Goal: Navigation & Orientation: Find specific page/section

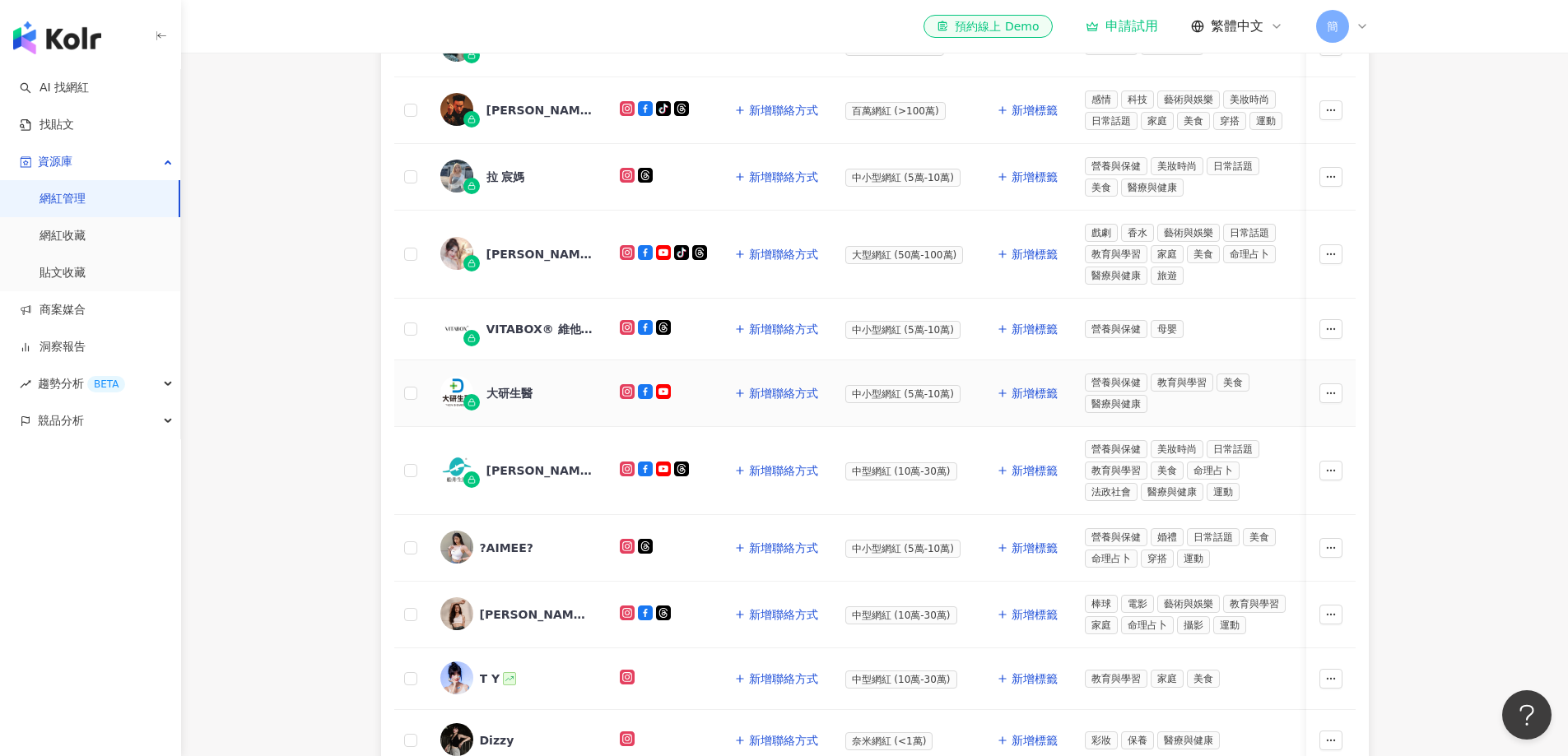
scroll to position [466, 0]
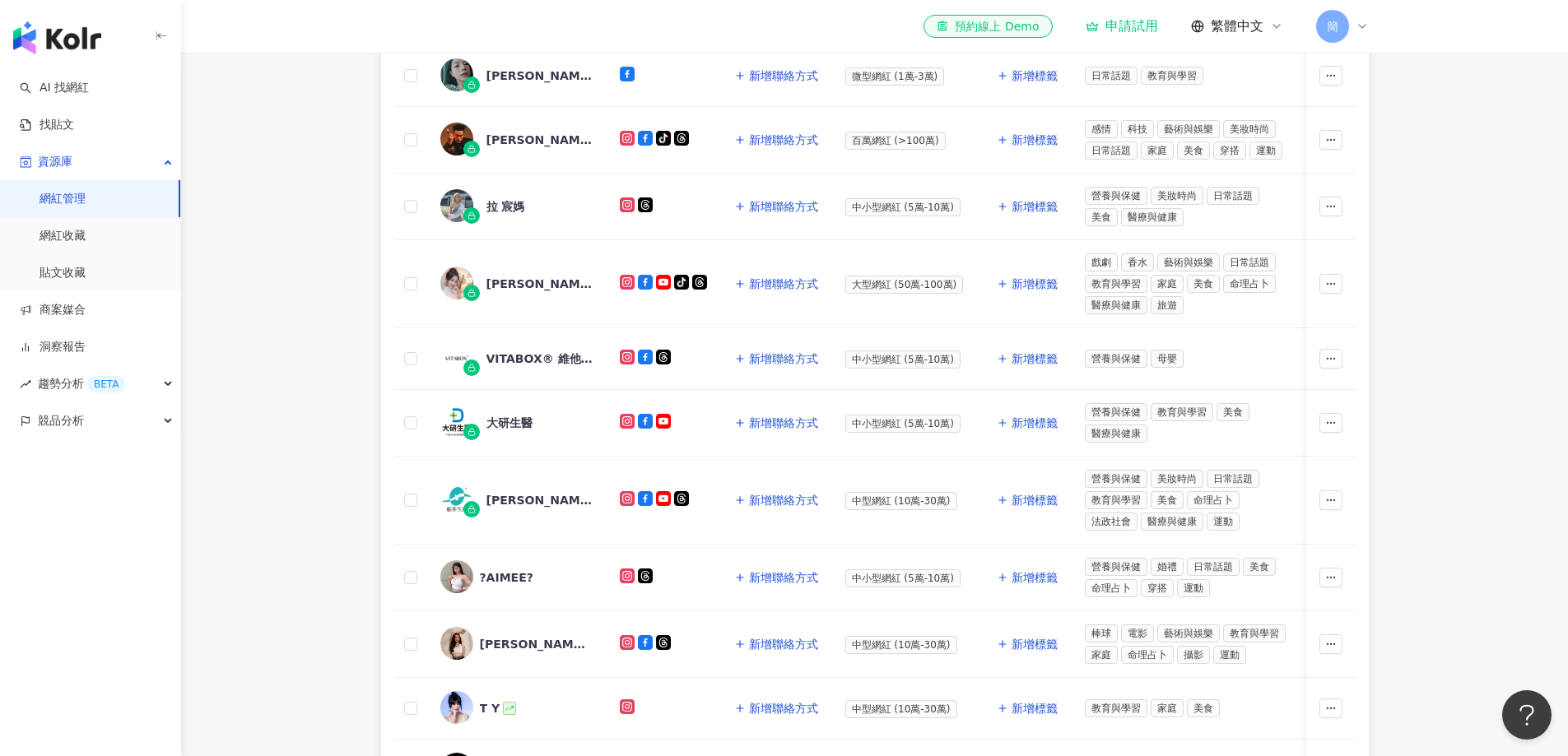
click at [1449, 361] on main "網紅管理 加入網紅 社群平台 合作專案 合作酬勞 標籤 解鎖狀態 更多篩選 👋 新功能上線！輕鬆掌握網紅關係，管理更上手！ 了解如何操作 所有網紅 幣別 ： …" at bounding box center [875, 240] width 1387 height 1307
drag, startPoint x: 1437, startPoint y: 248, endPoint x: 1428, endPoint y: 241, distance: 11.4
click at [1437, 248] on main "網紅管理 加入網紅 社群平台 合作專案 合作酬勞 標籤 解鎖狀態 更多篩選 👋 新功能上線！輕鬆掌握網紅關係，管理更上手！ 了解如何操作 所有網紅 幣別 ： …" at bounding box center [875, 240] width 1387 height 1307
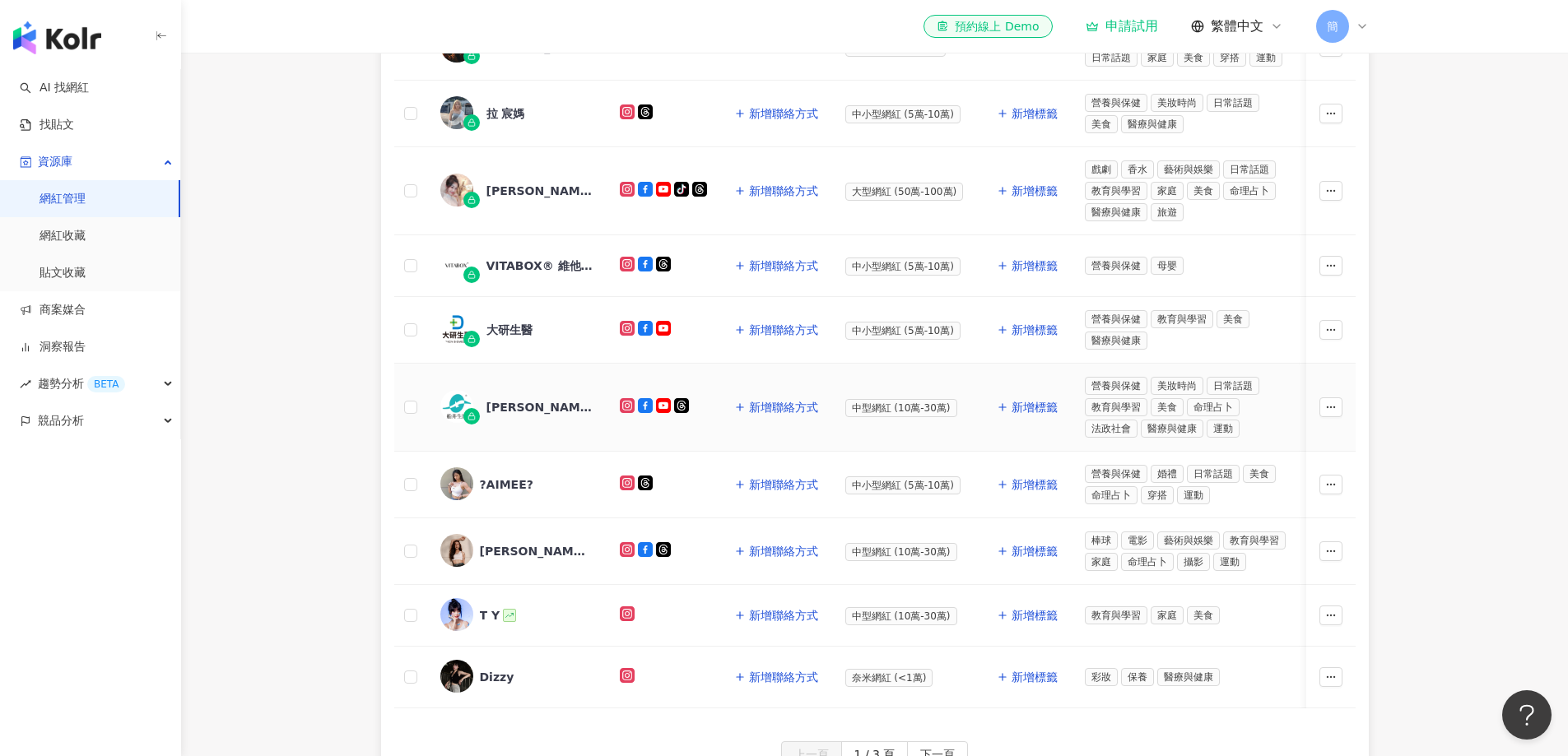
scroll to position [713, 0]
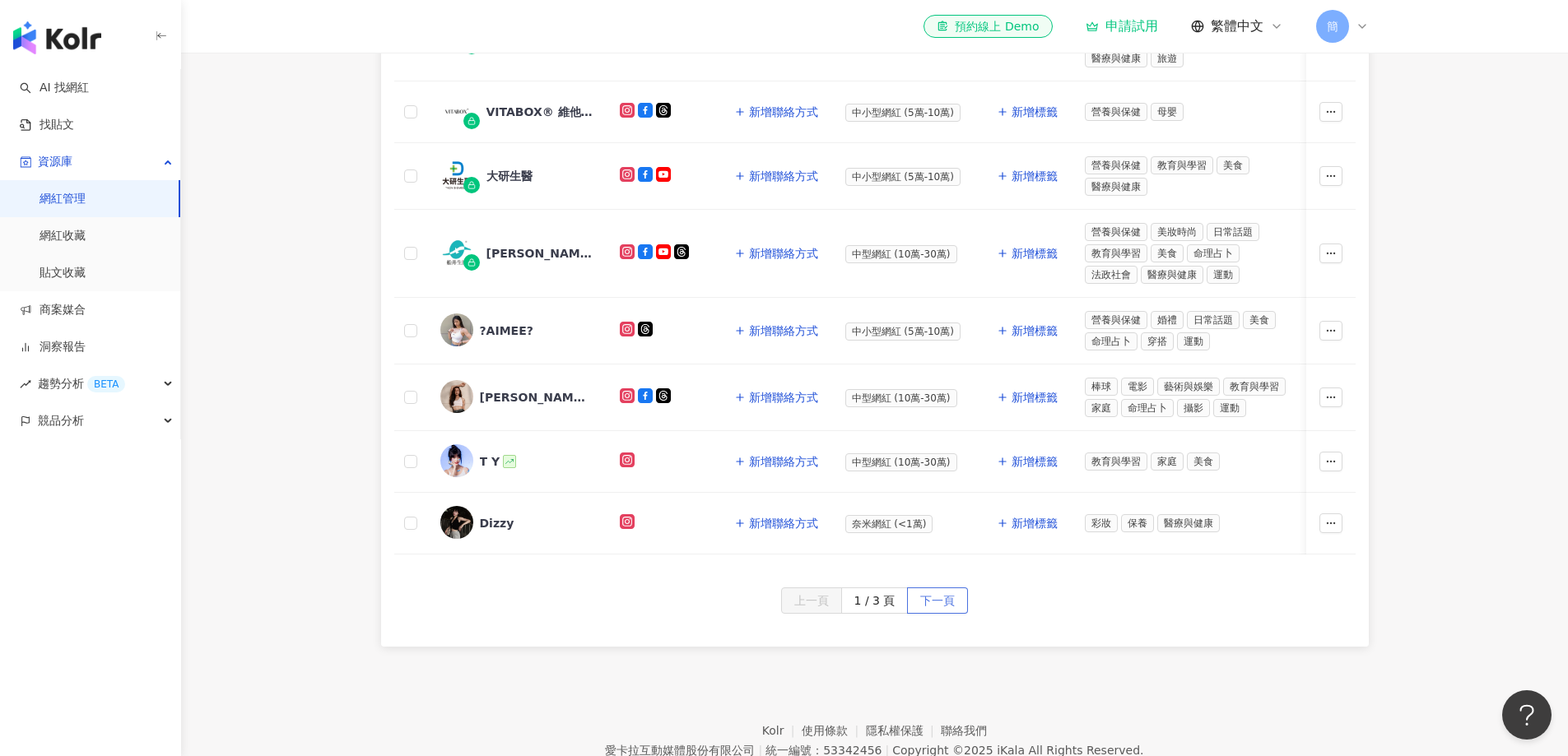
click at [950, 615] on span "下一頁" at bounding box center [938, 601] width 35 height 26
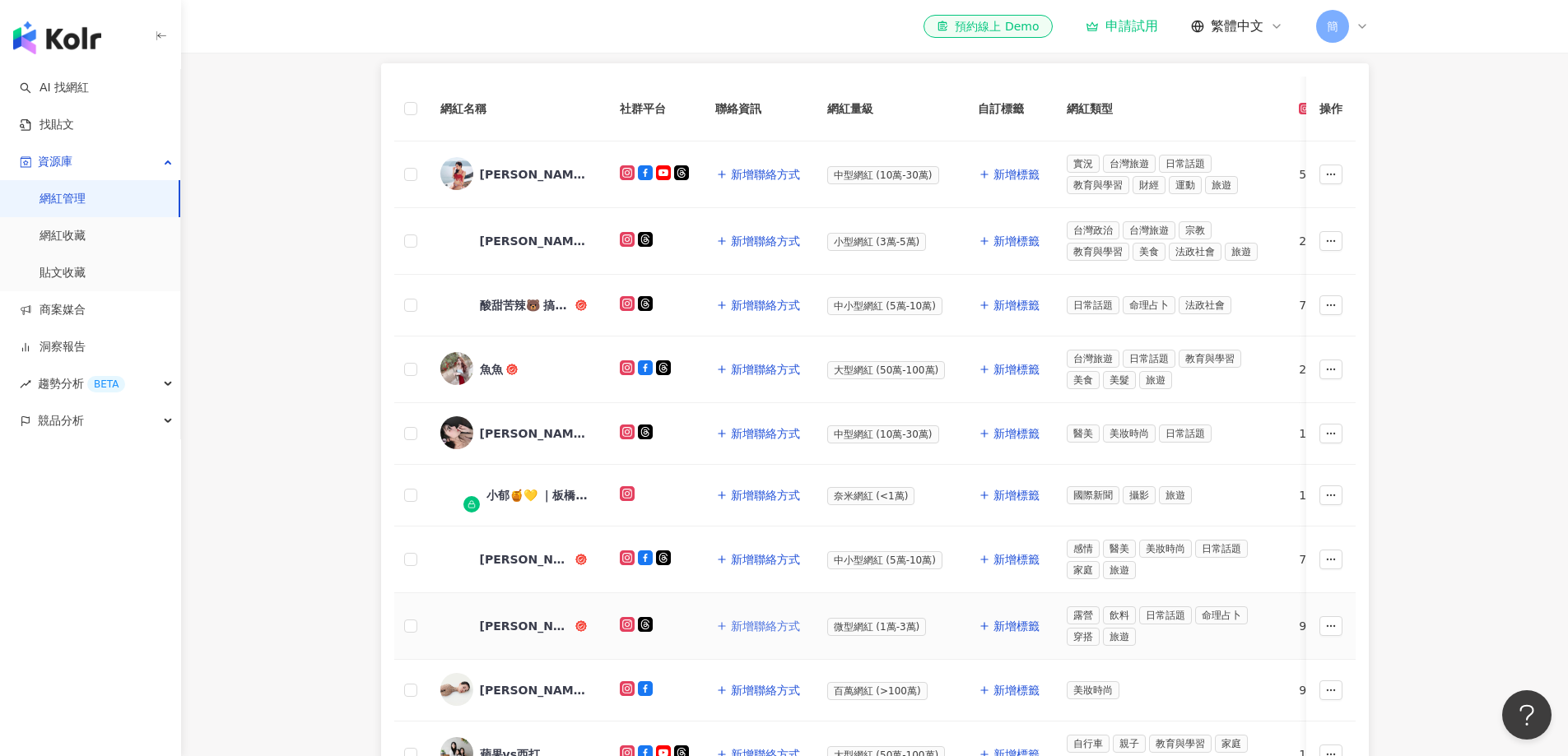
scroll to position [301, 0]
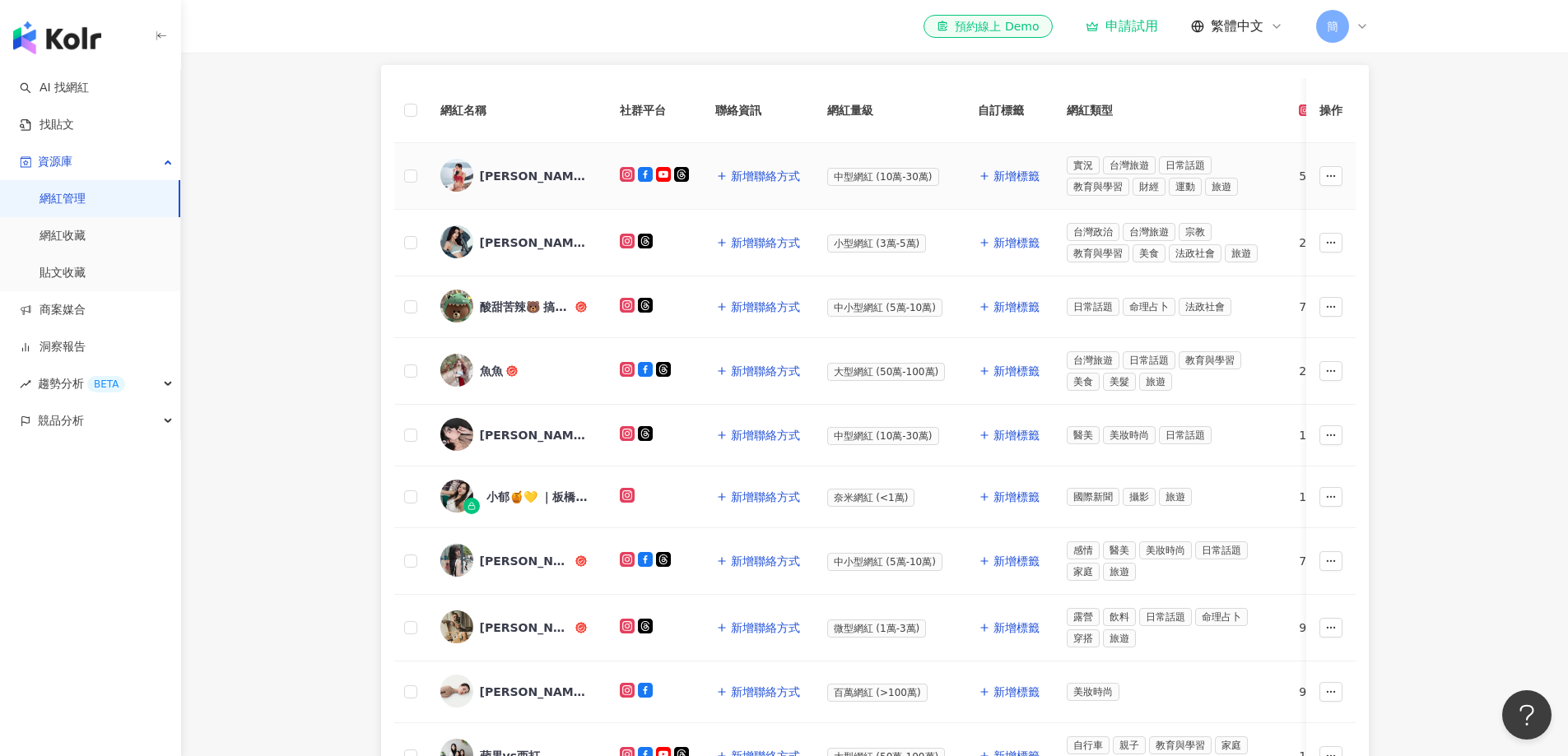
click at [488, 179] on div "[PERSON_NAME]" at bounding box center [534, 176] width 107 height 16
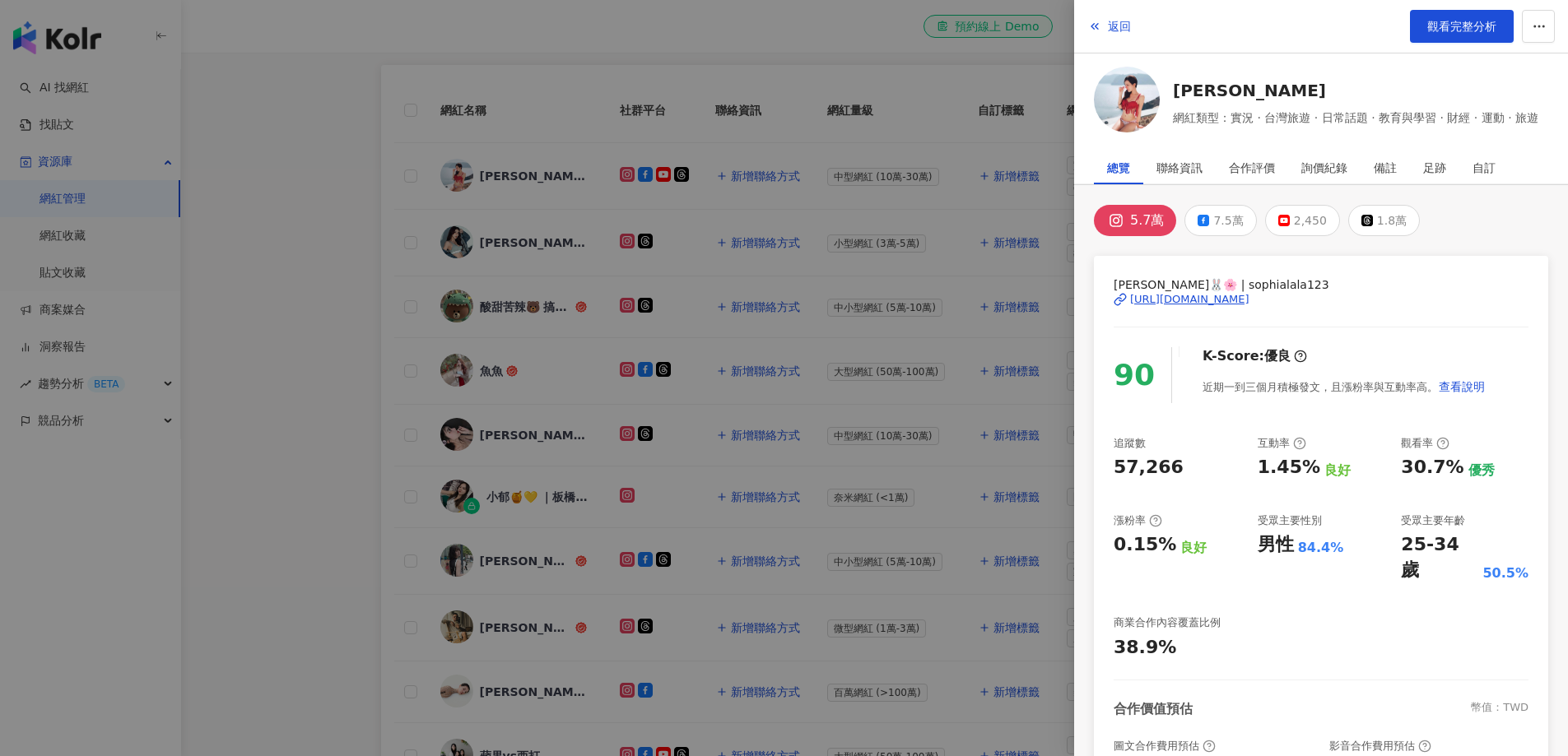
click at [493, 370] on div at bounding box center [784, 378] width 1568 height 756
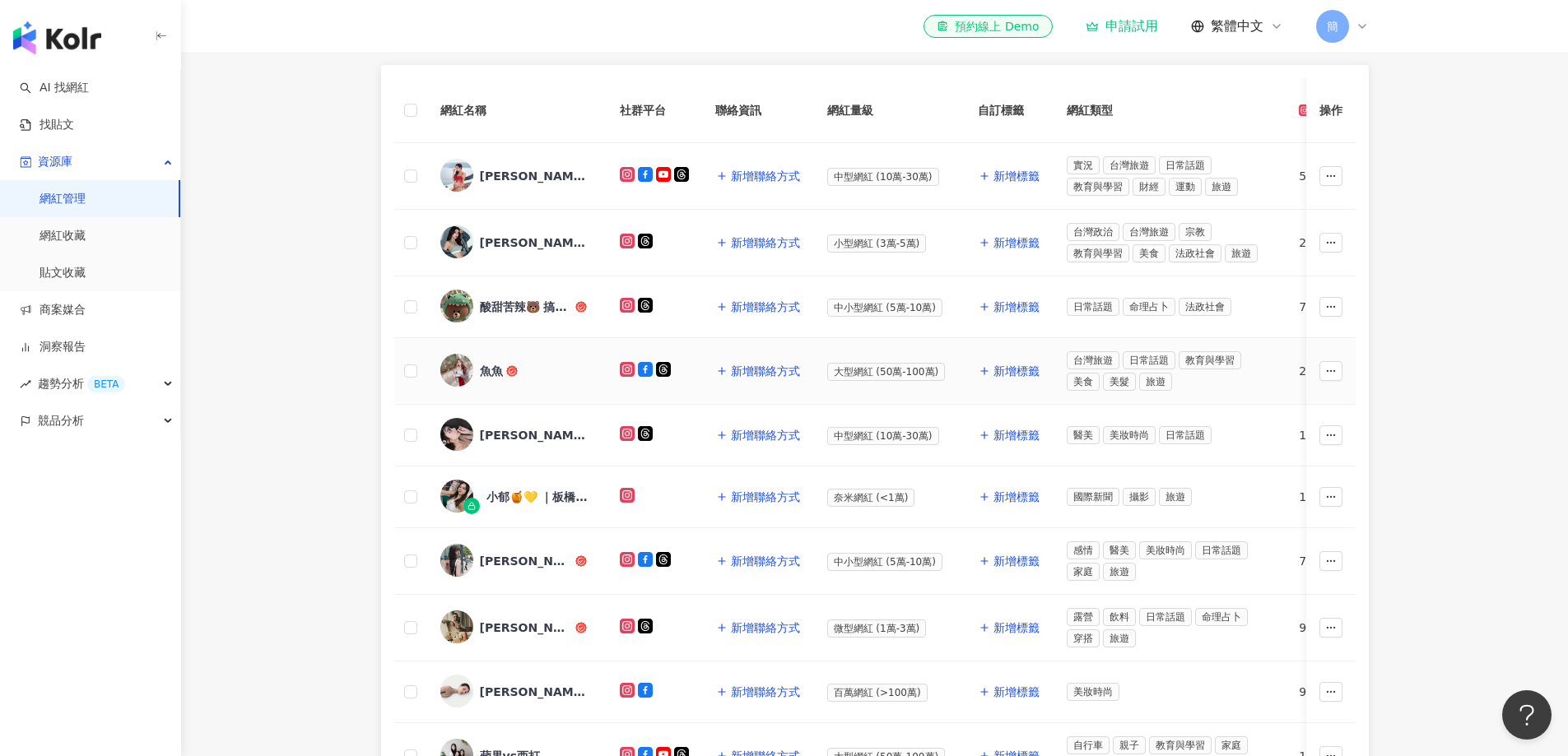
click at [493, 371] on div "魚魚" at bounding box center [492, 371] width 23 height 16
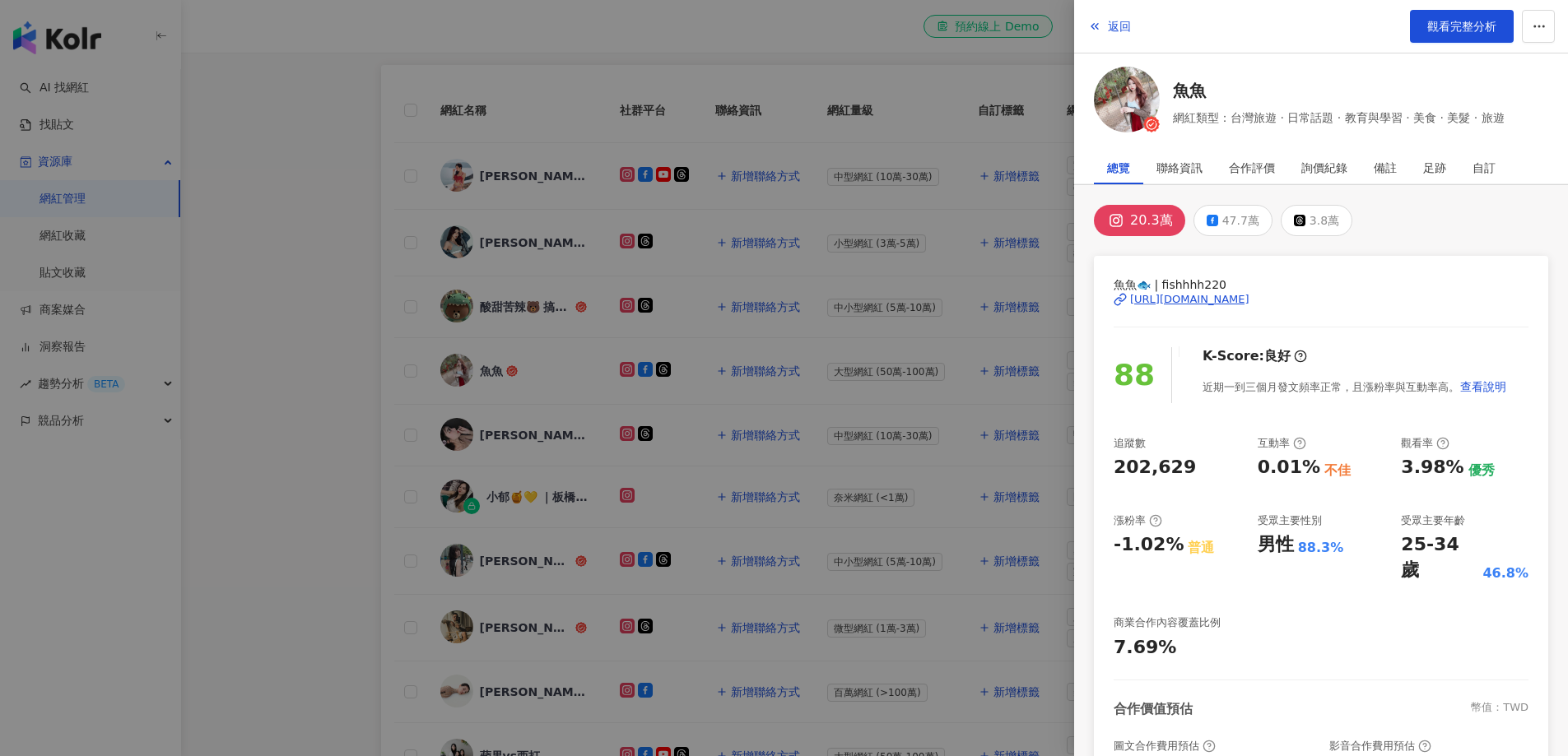
click at [549, 379] on div at bounding box center [784, 378] width 1568 height 756
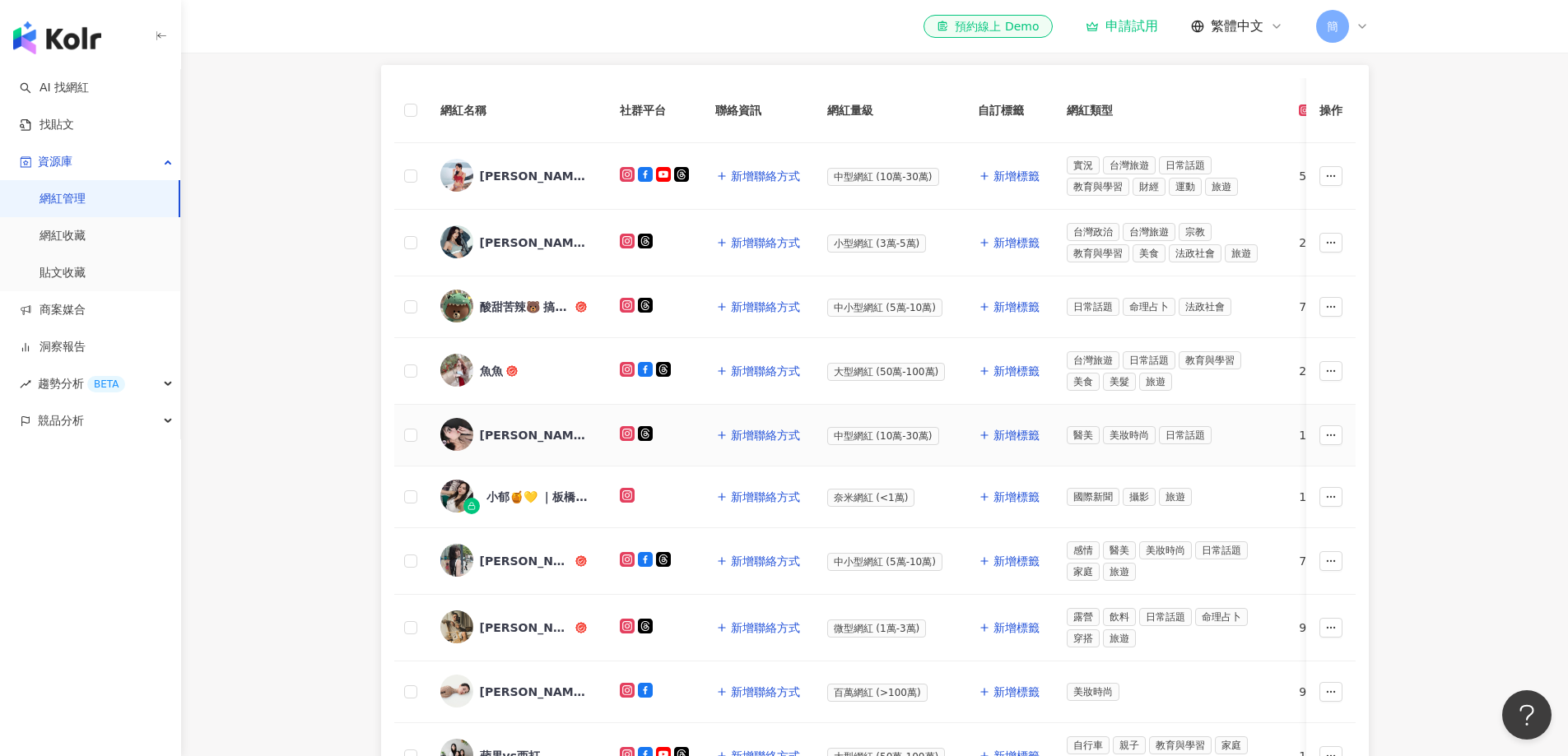
click at [511, 436] on div "[PERSON_NAME]?美甲師" at bounding box center [534, 435] width 107 height 16
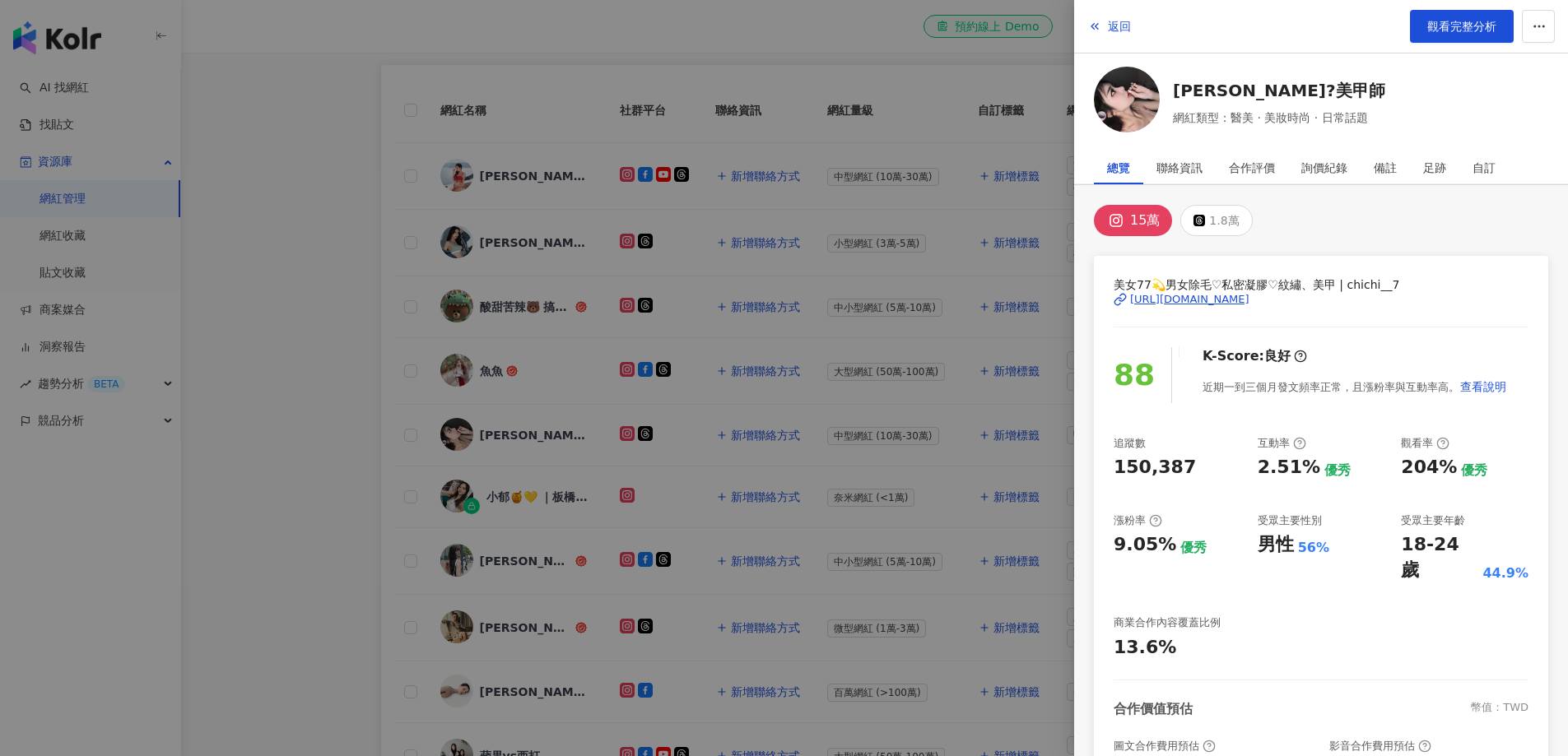
click at [561, 399] on div at bounding box center [784, 378] width 1568 height 756
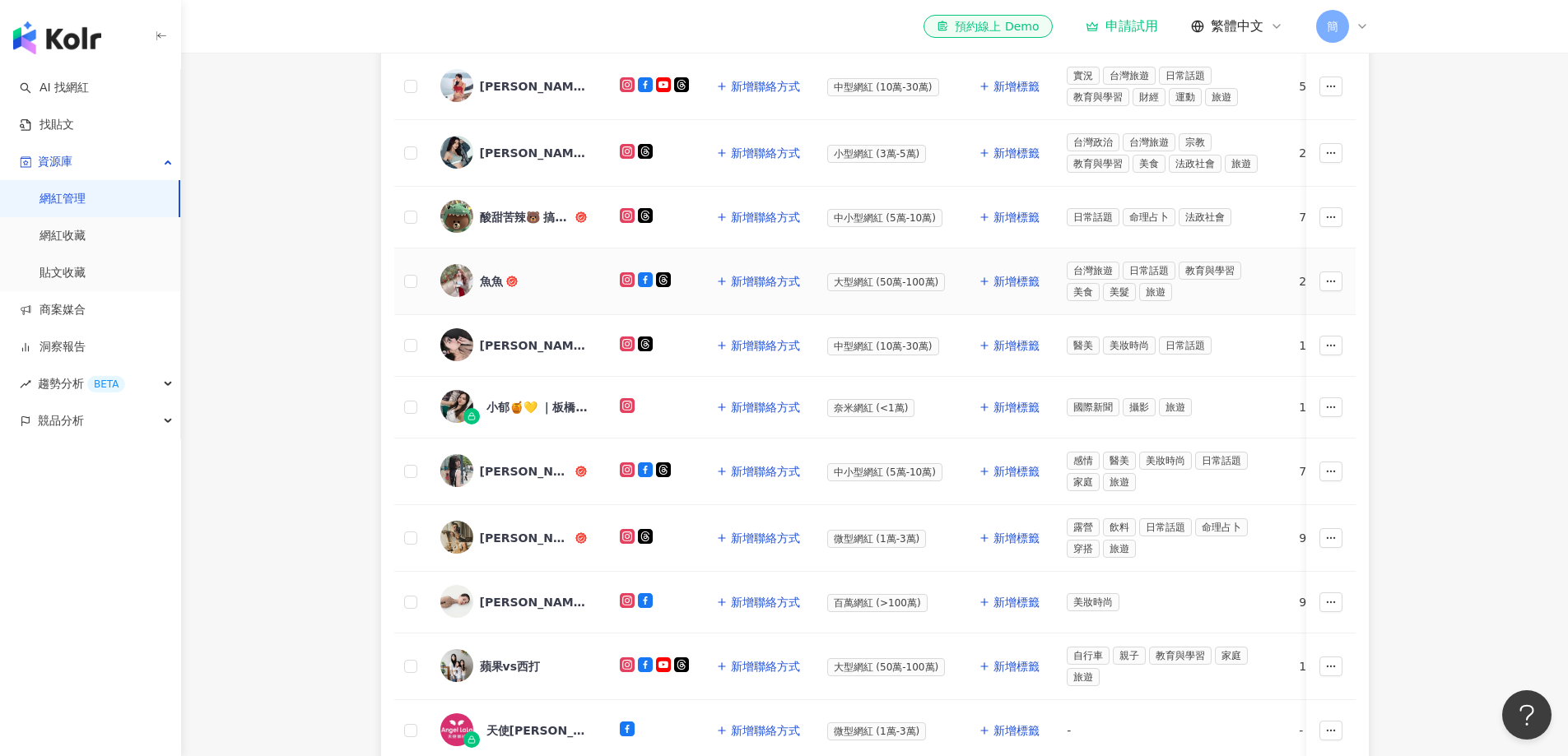
scroll to position [466, 0]
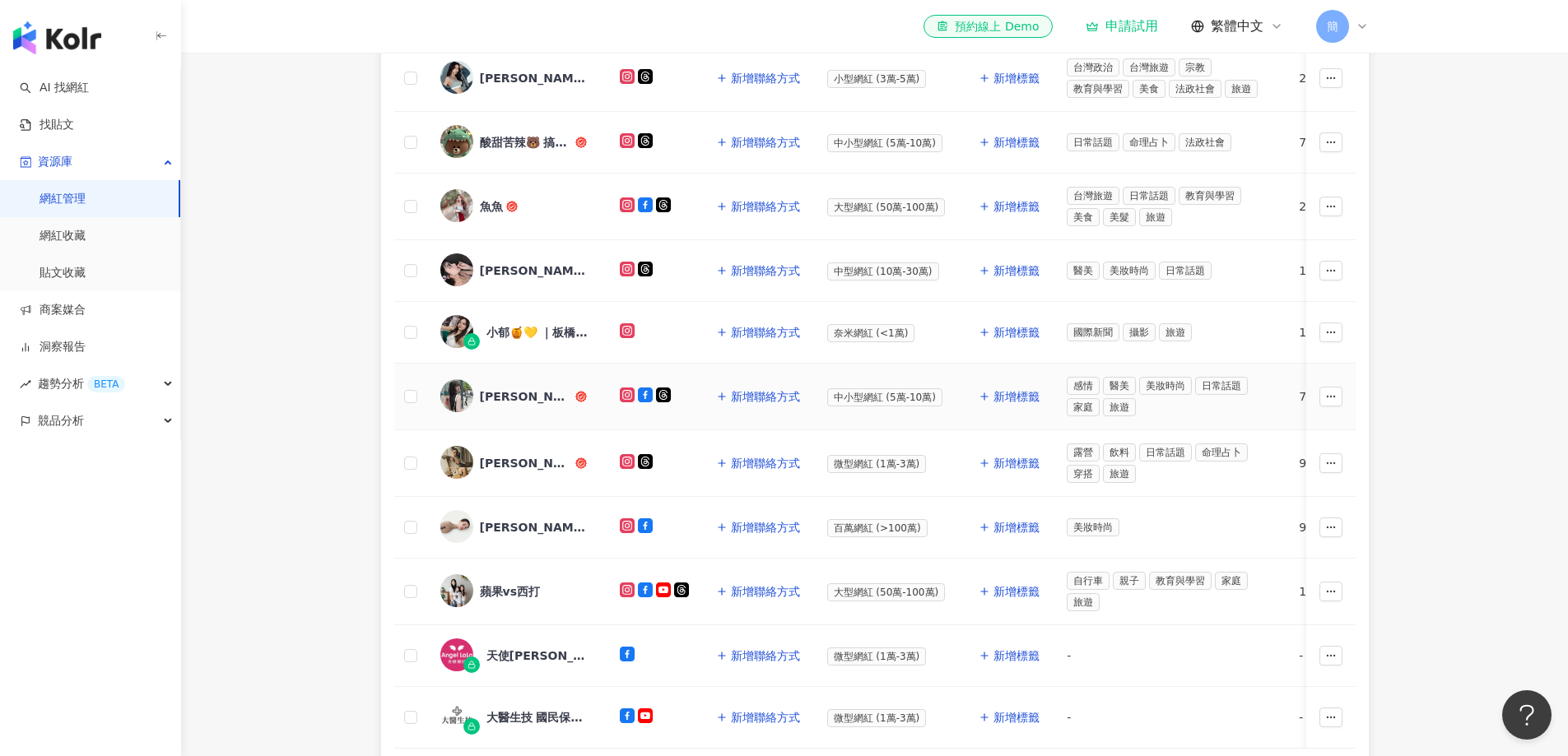
click at [518, 399] on div "[PERSON_NAME] [PERSON_NAME]" at bounding box center [526, 397] width 92 height 16
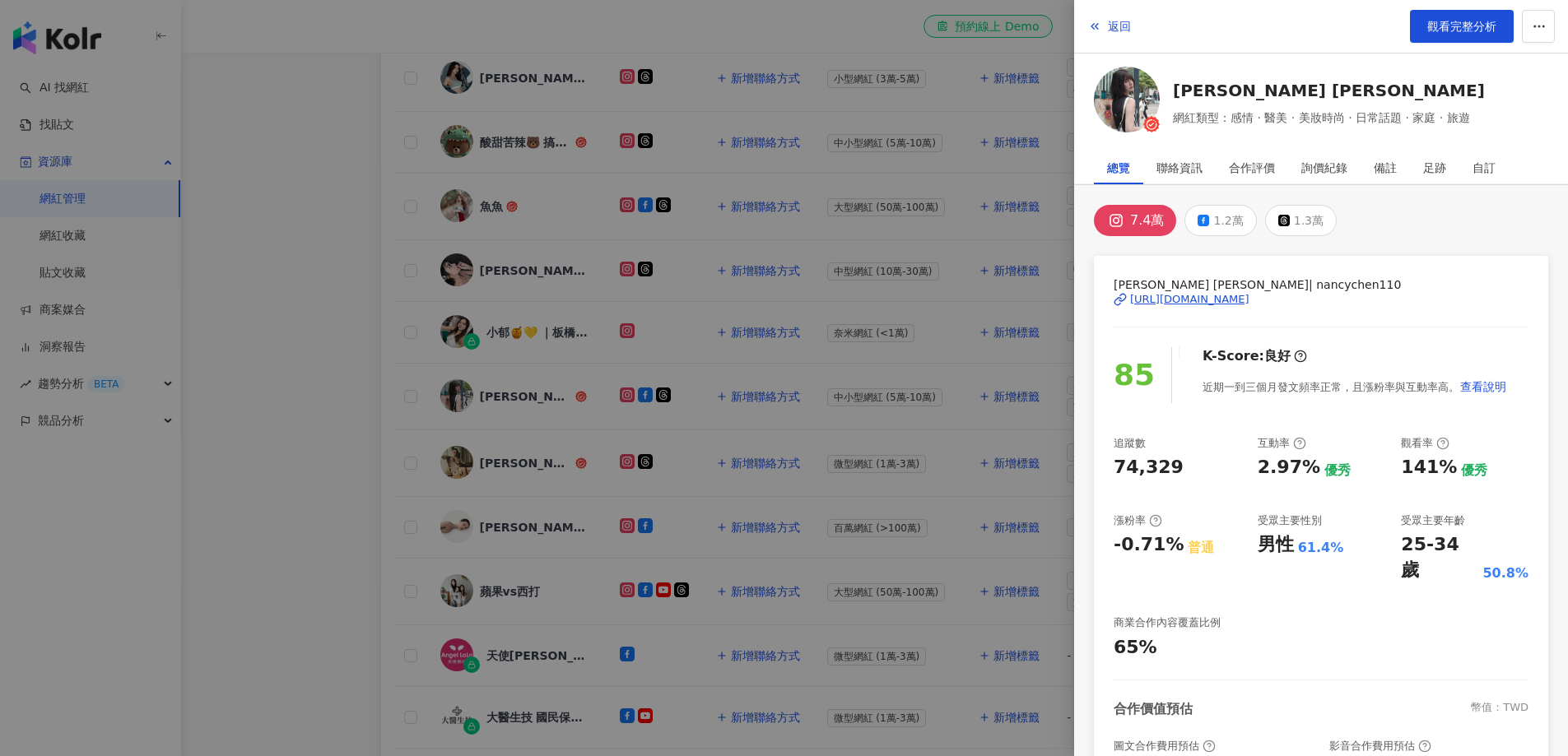
click at [561, 442] on div at bounding box center [784, 378] width 1568 height 756
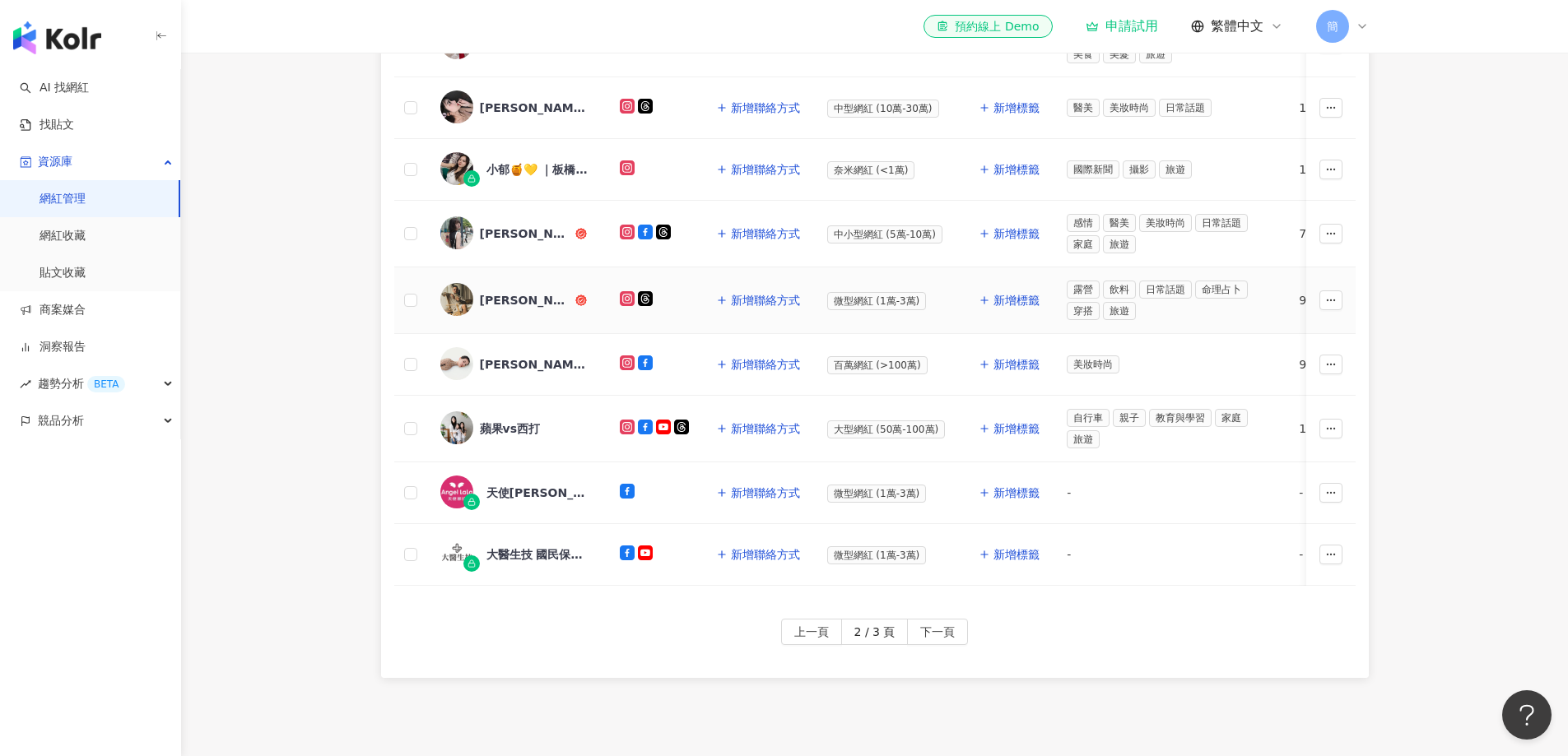
scroll to position [630, 0]
click at [505, 426] on div "蘋果vs西打" at bounding box center [510, 427] width 60 height 16
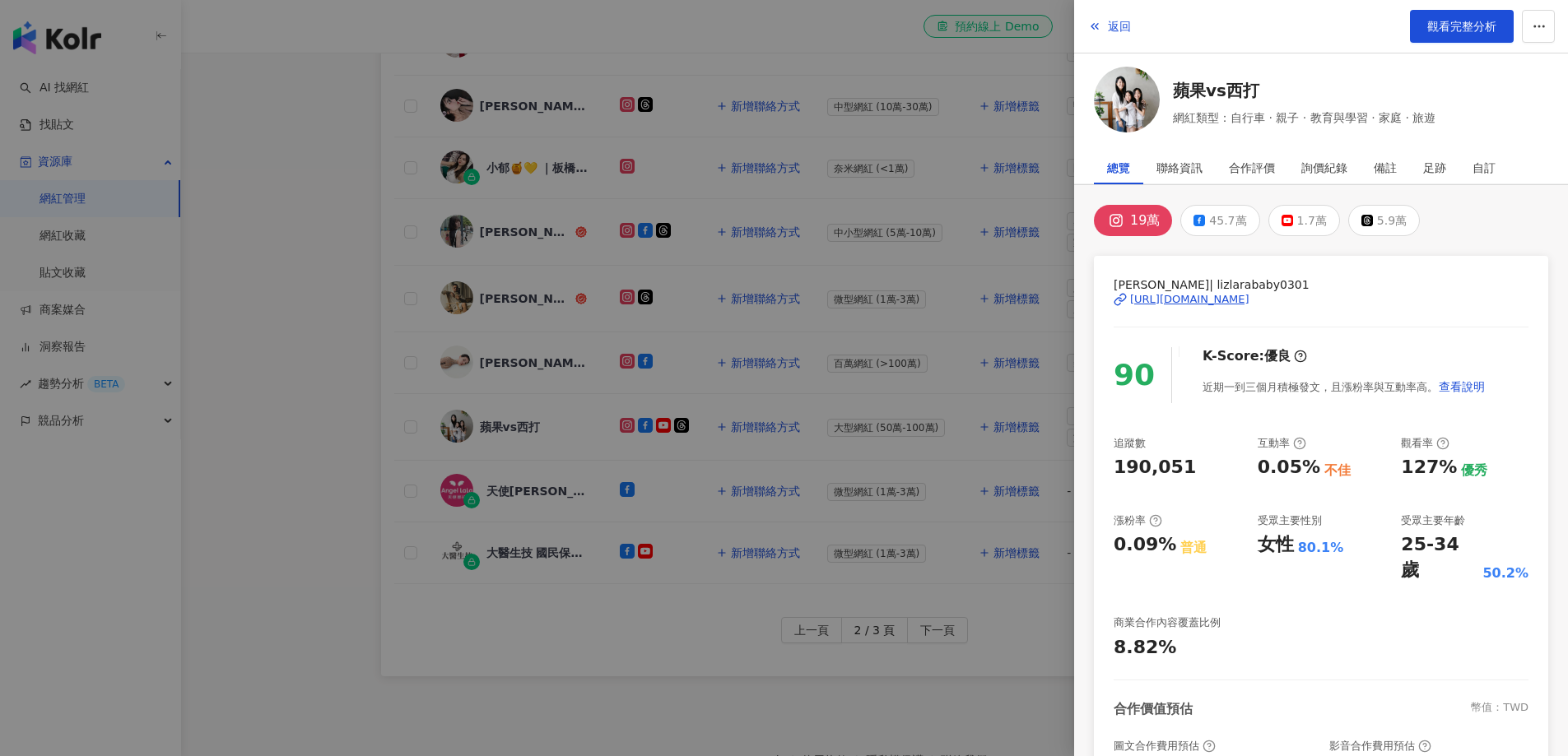
click at [329, 276] on div at bounding box center [784, 378] width 1568 height 756
